Goal: Task Accomplishment & Management: Complete application form

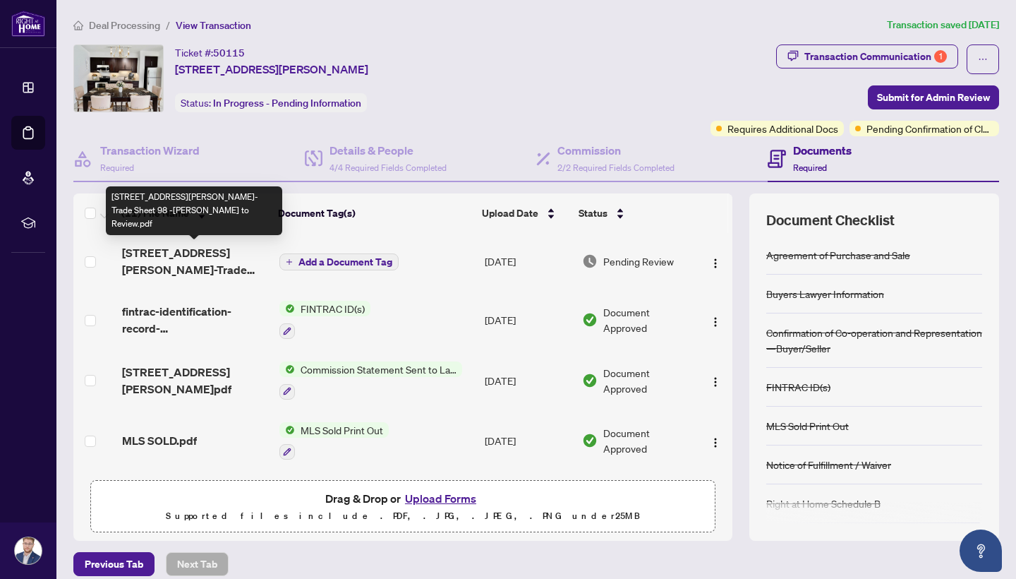
click at [192, 260] on span "[STREET_ADDRESS][PERSON_NAME]-Trade Sheet 98 -[PERSON_NAME] to Review.pdf" at bounding box center [195, 261] width 146 height 34
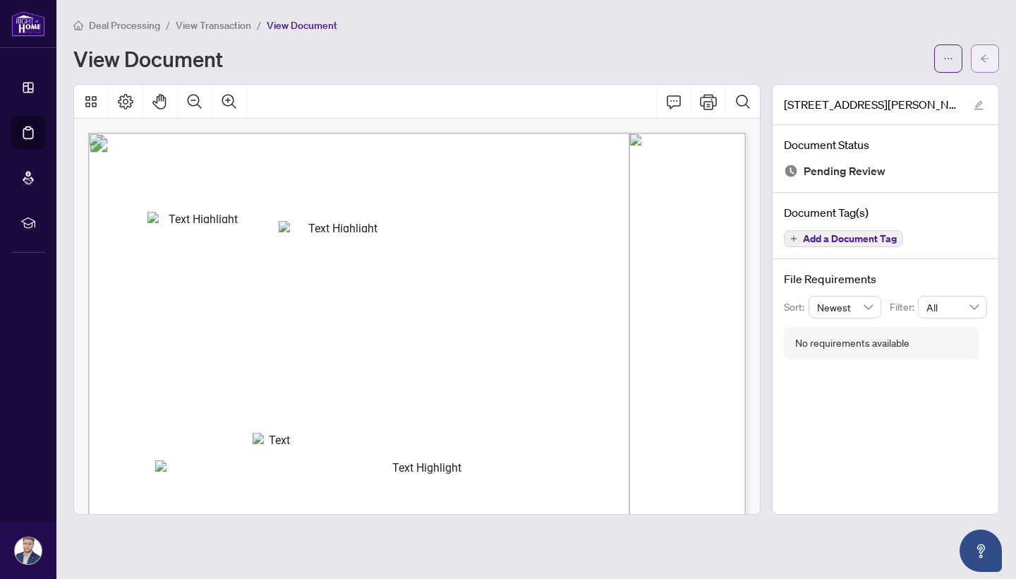
click at [989, 65] on span "button" at bounding box center [985, 58] width 10 height 23
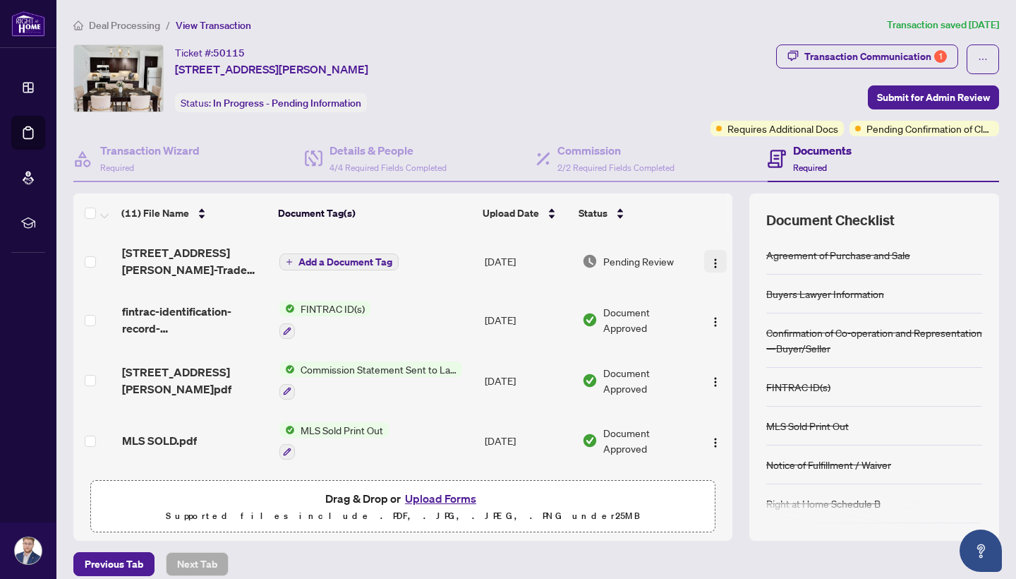
click at [715, 268] on img "button" at bounding box center [715, 263] width 11 height 11
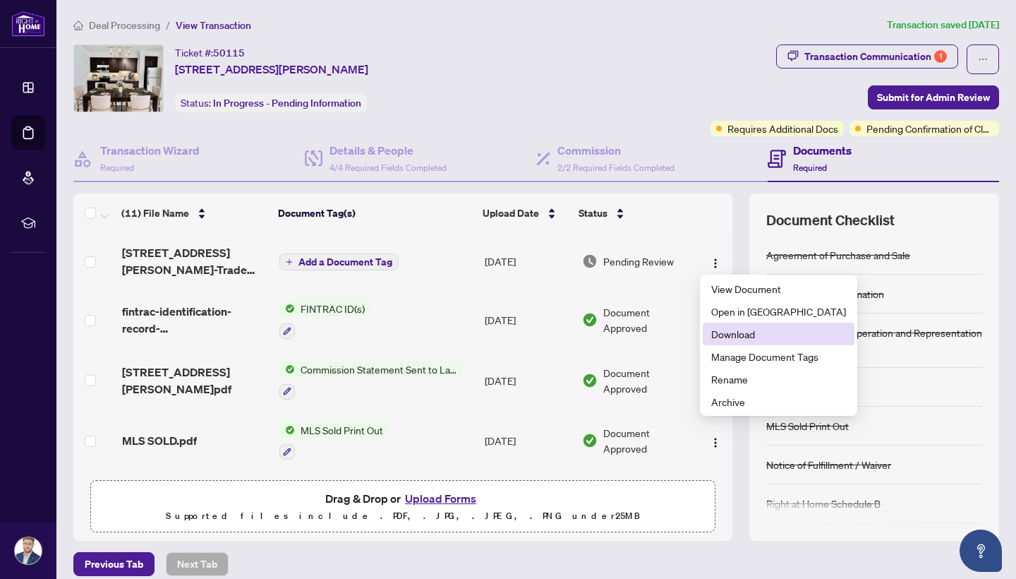
click at [736, 334] on span "Download" at bounding box center [778, 334] width 135 height 16
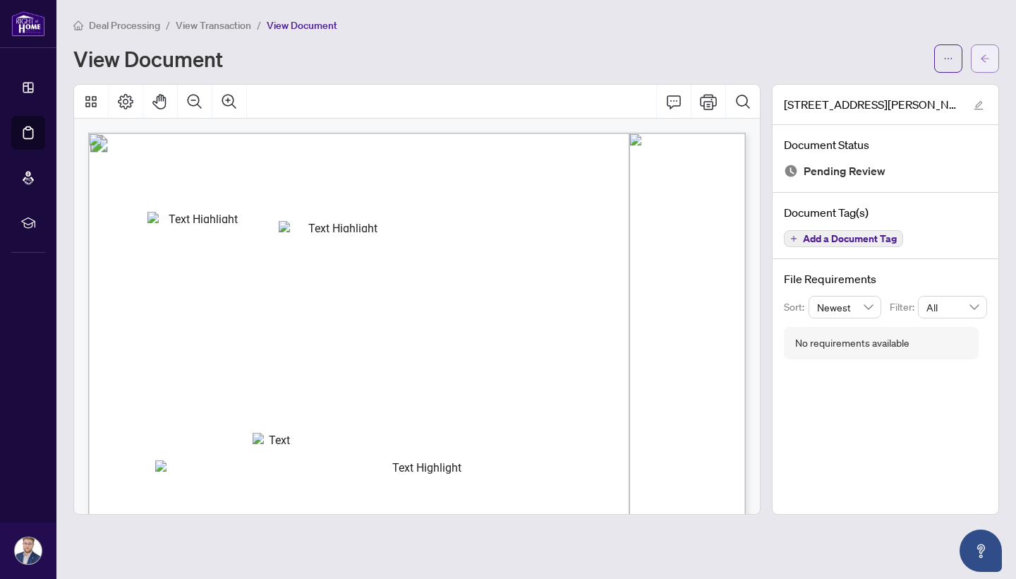
click at [983, 63] on icon "arrow-left" at bounding box center [985, 59] width 10 height 10
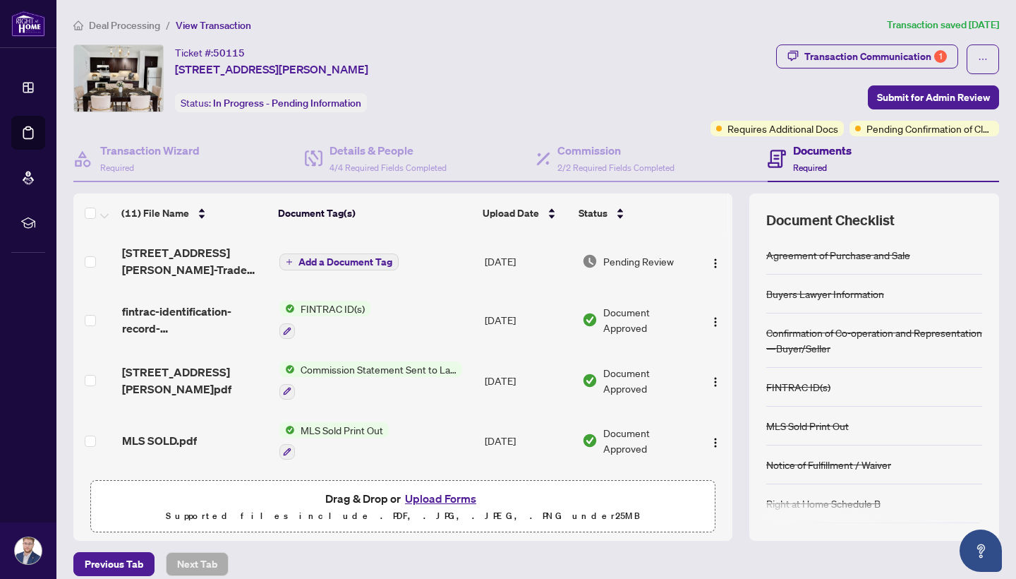
click at [442, 503] on button "Upload Forms" at bounding box center [441, 498] width 80 height 18
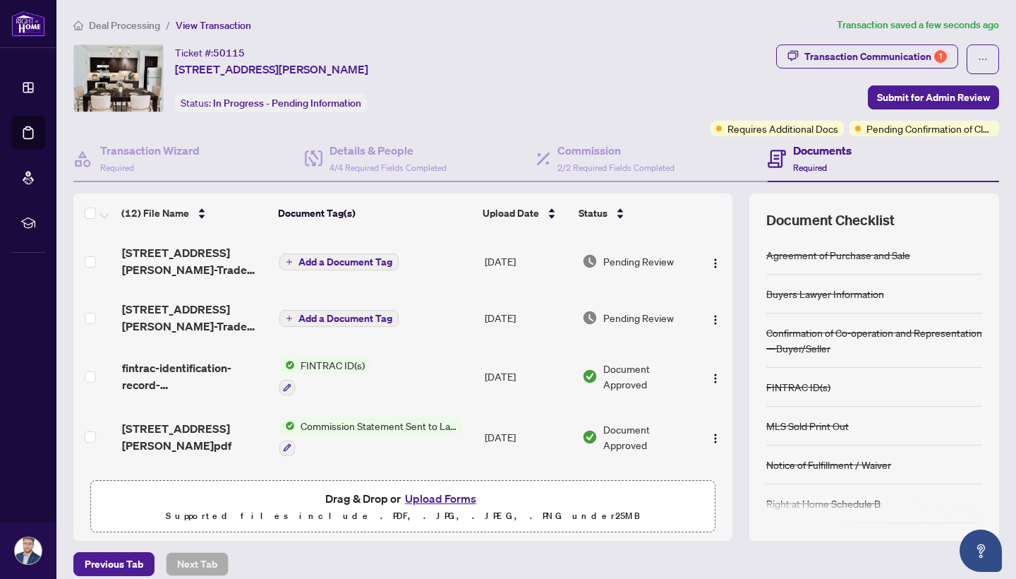
click at [328, 262] on span "Add a Document Tag" at bounding box center [346, 262] width 94 height 10
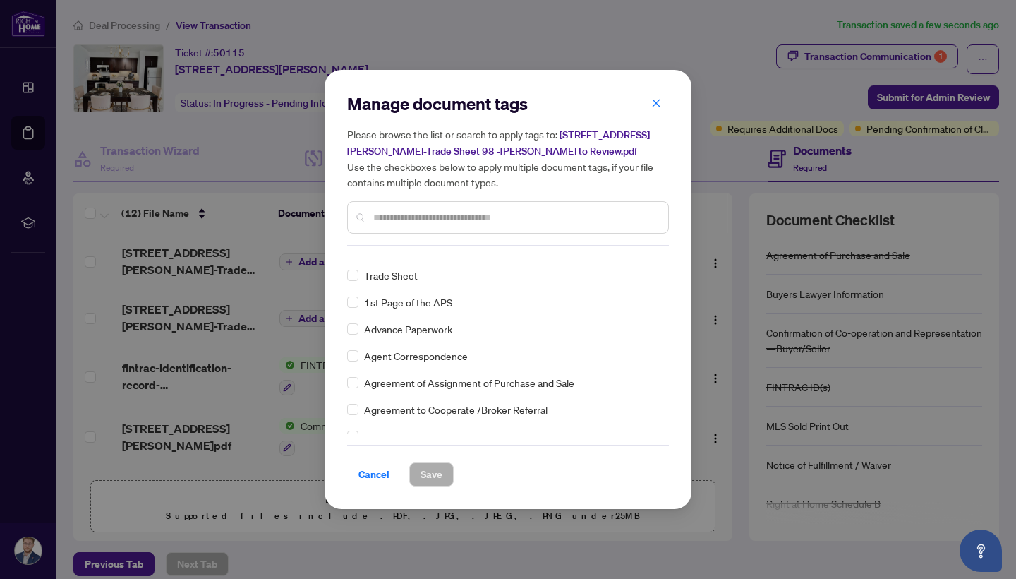
scroll to position [215, 0]
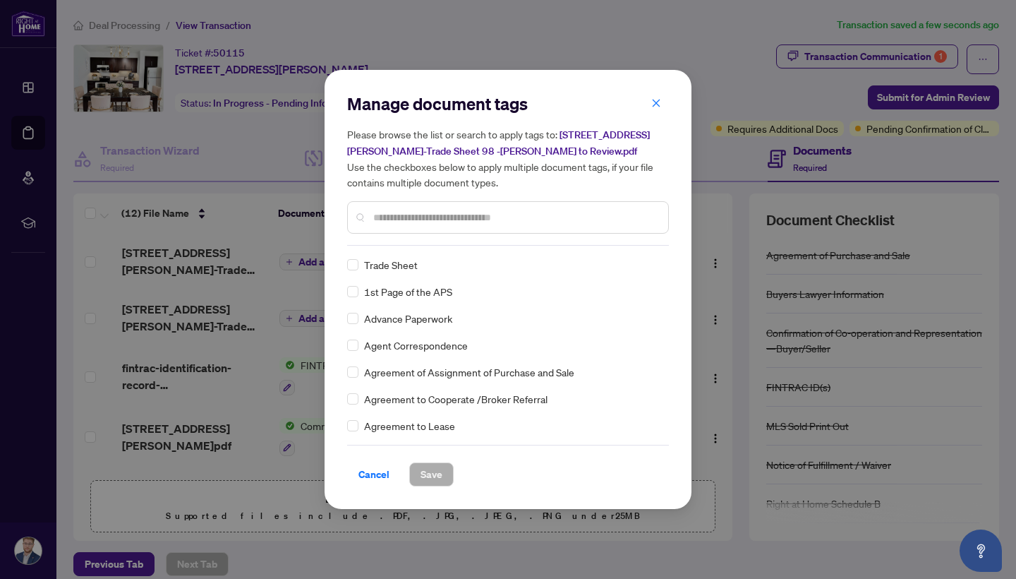
click at [426, 258] on div "Trade Sheet" at bounding box center [503, 265] width 313 height 16
click at [361, 268] on div "Trade Sheet" at bounding box center [503, 265] width 313 height 16
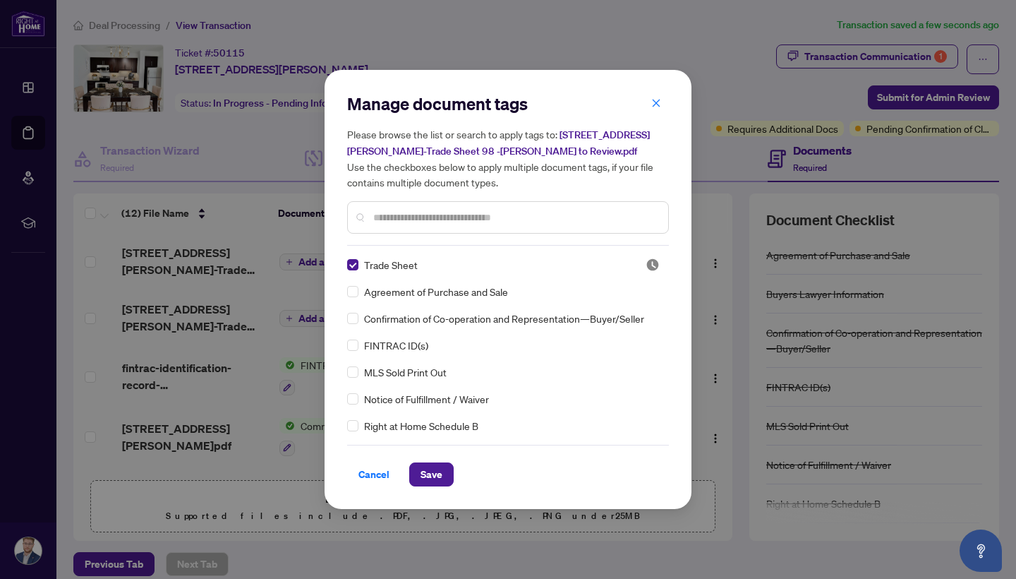
scroll to position [0, 0]
click at [435, 468] on span "Save" at bounding box center [432, 474] width 22 height 23
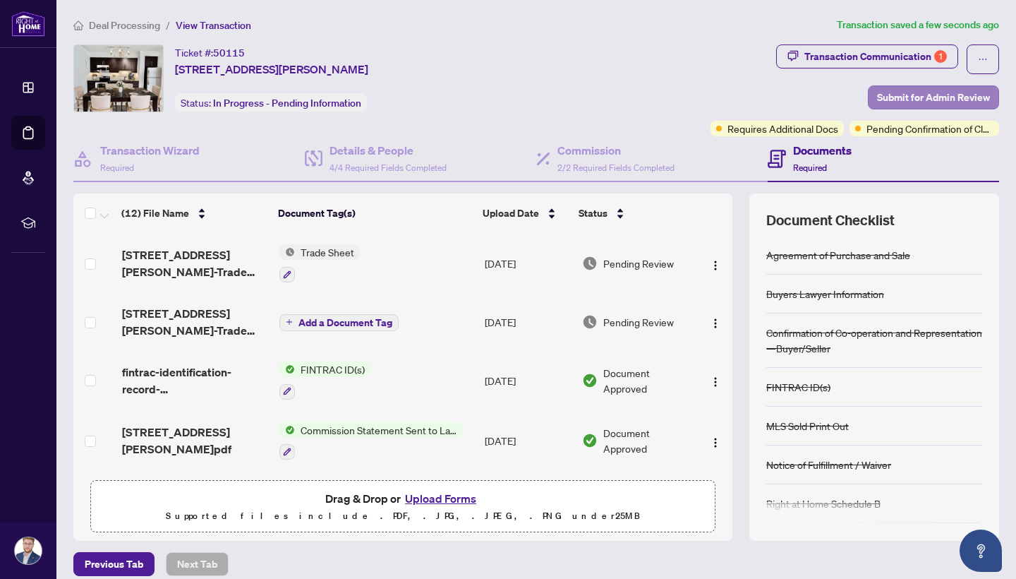
click at [932, 95] on span "Submit for Admin Review" at bounding box center [933, 97] width 113 height 23
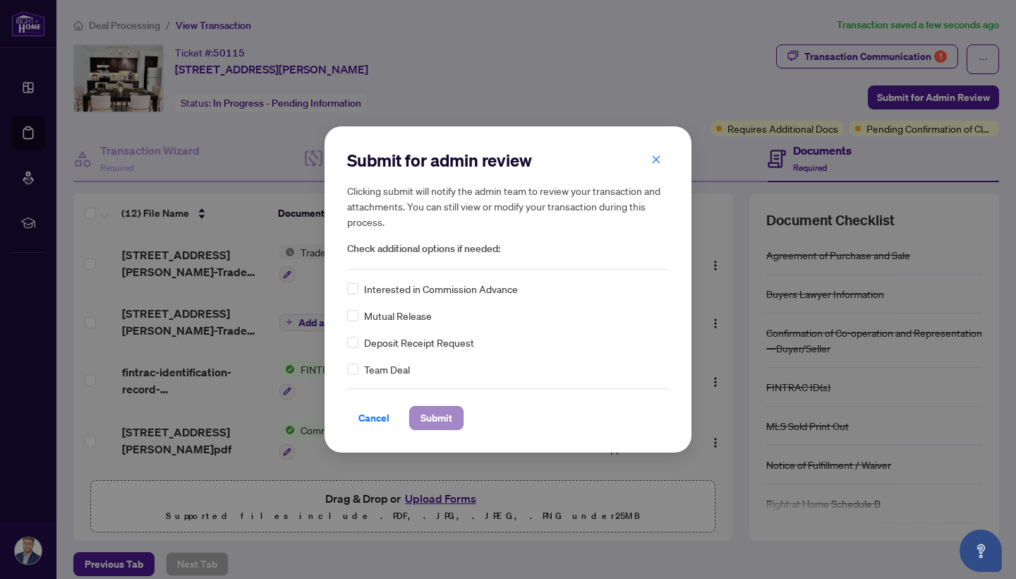
click at [419, 417] on button "Submit" at bounding box center [436, 418] width 54 height 24
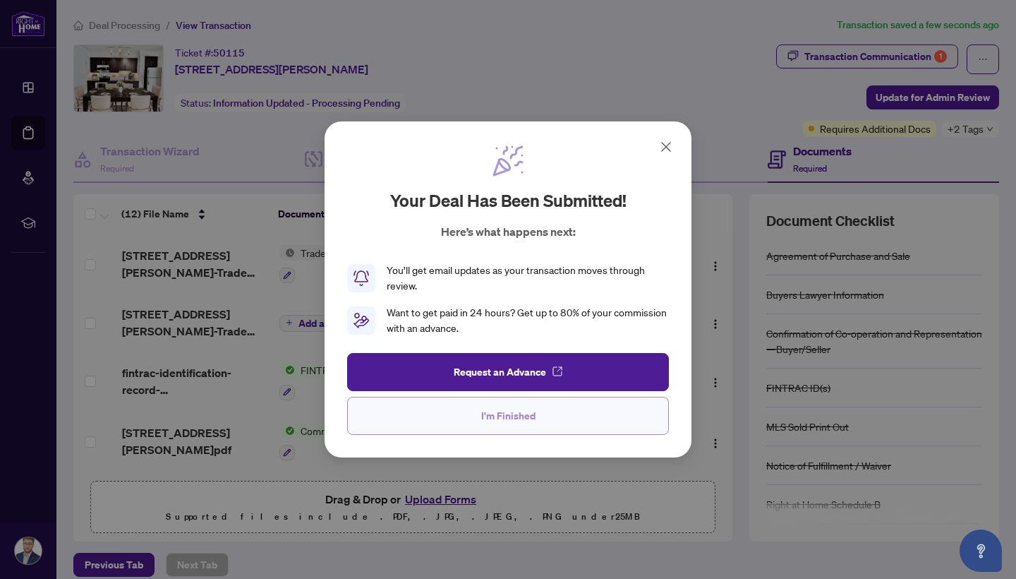
click at [540, 424] on button "I'm Finished" at bounding box center [508, 416] width 322 height 38
